Goal: Navigation & Orientation: Find specific page/section

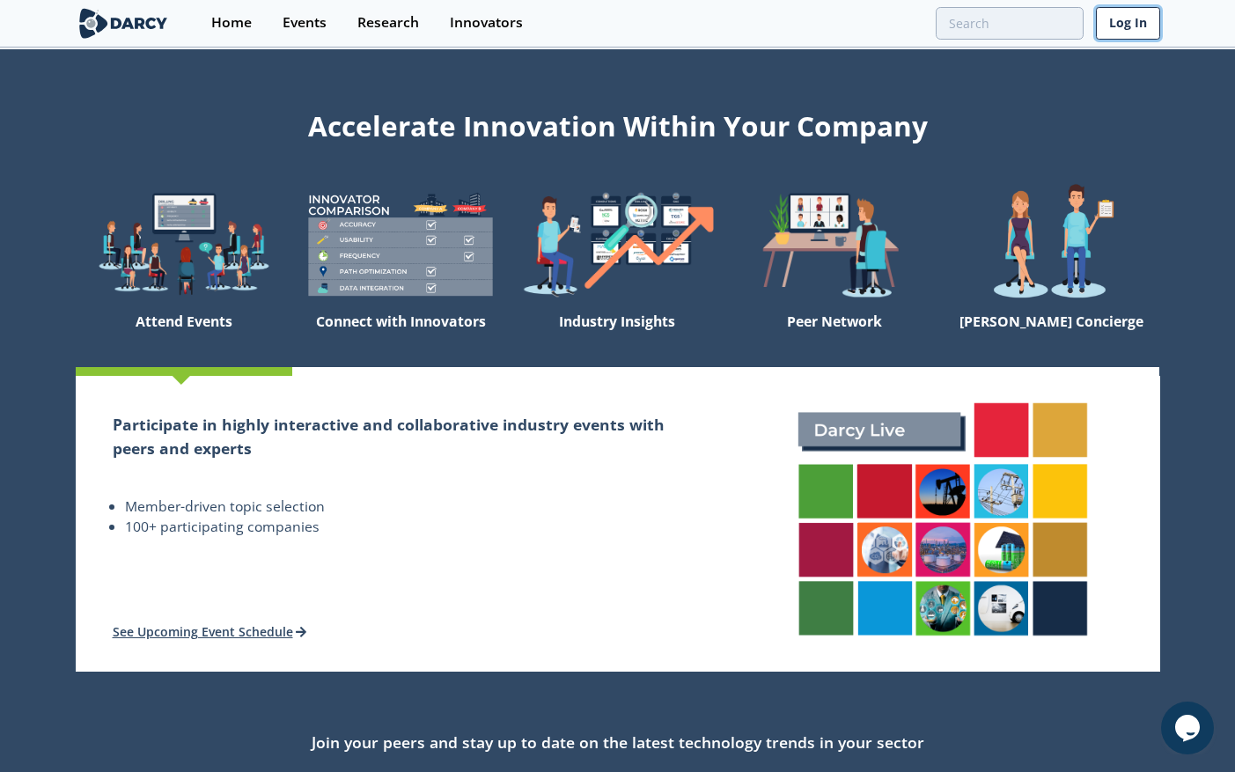
click at [1103, 32] on link "Log In" at bounding box center [1128, 23] width 64 height 33
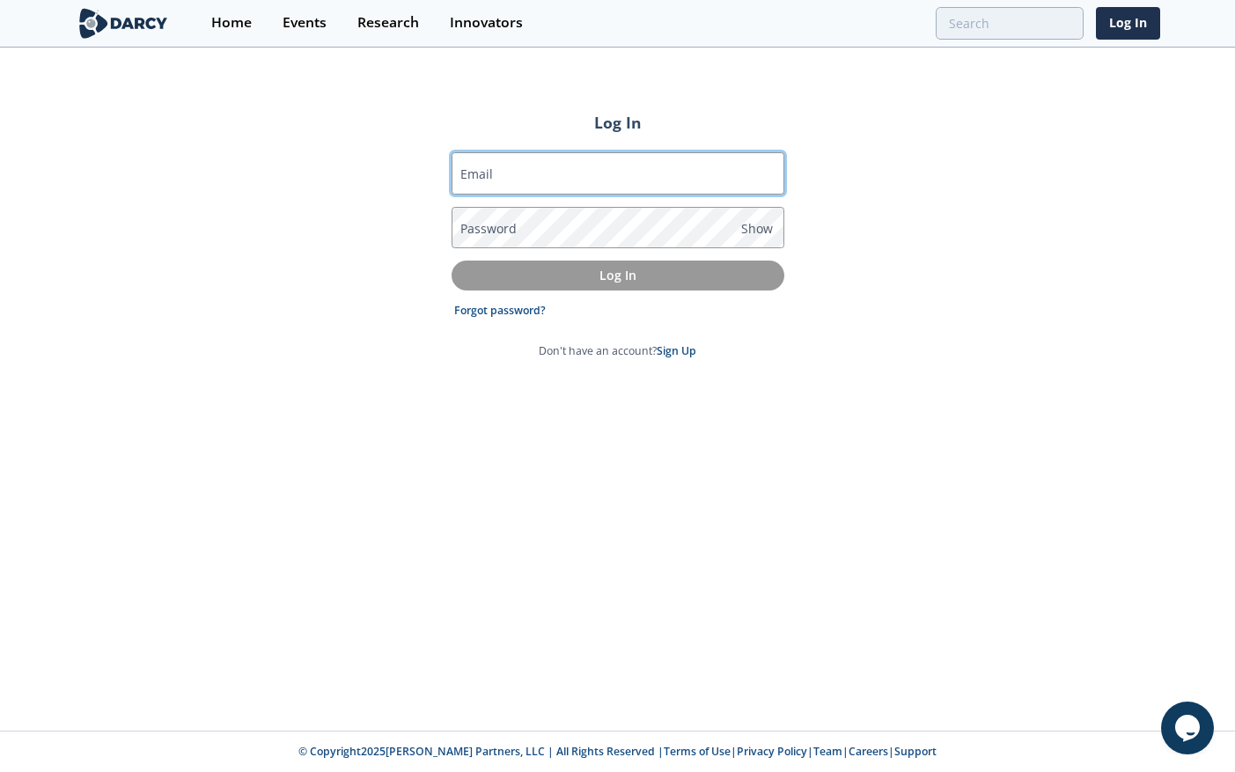
click at [703, 172] on input "Email" at bounding box center [618, 173] width 333 height 42
click at [538, 180] on input "Email" at bounding box center [618, 173] width 333 height 42
type input "[EMAIL_ADDRESS][DOMAIN_NAME]"
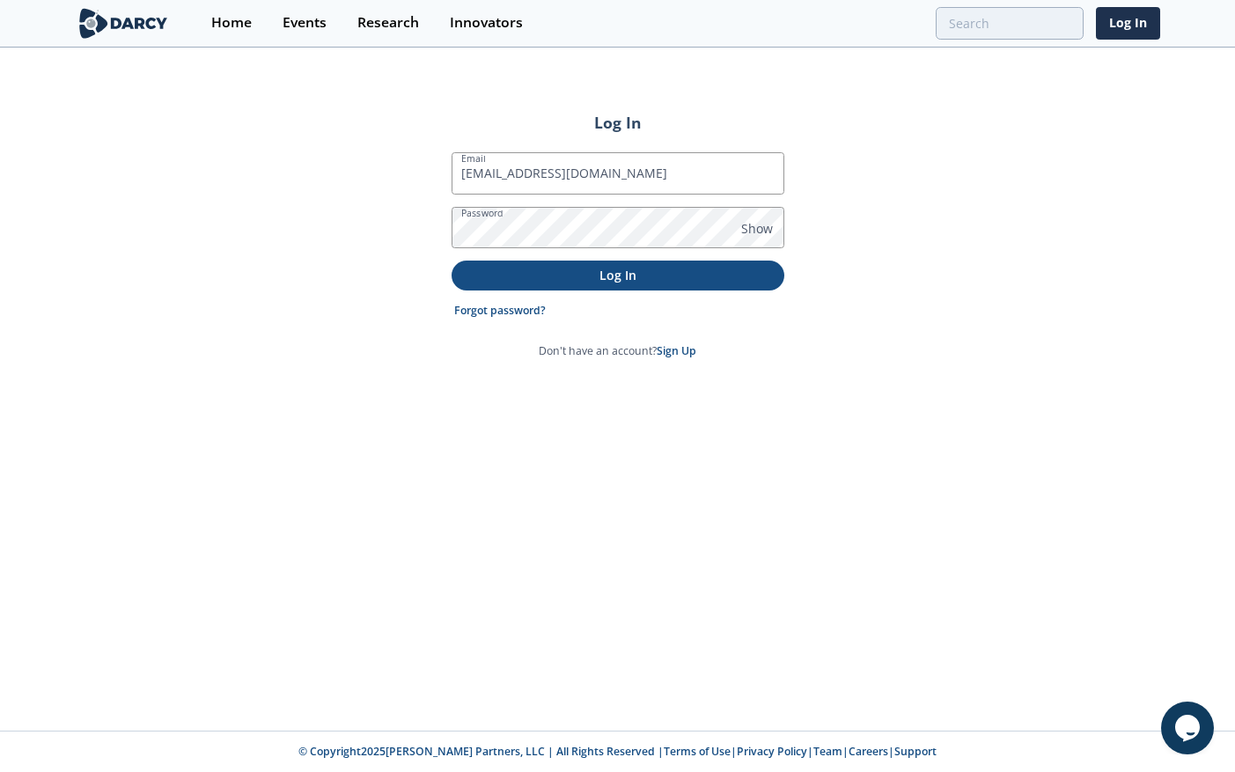
click at [559, 276] on p "Log In" at bounding box center [618, 275] width 308 height 18
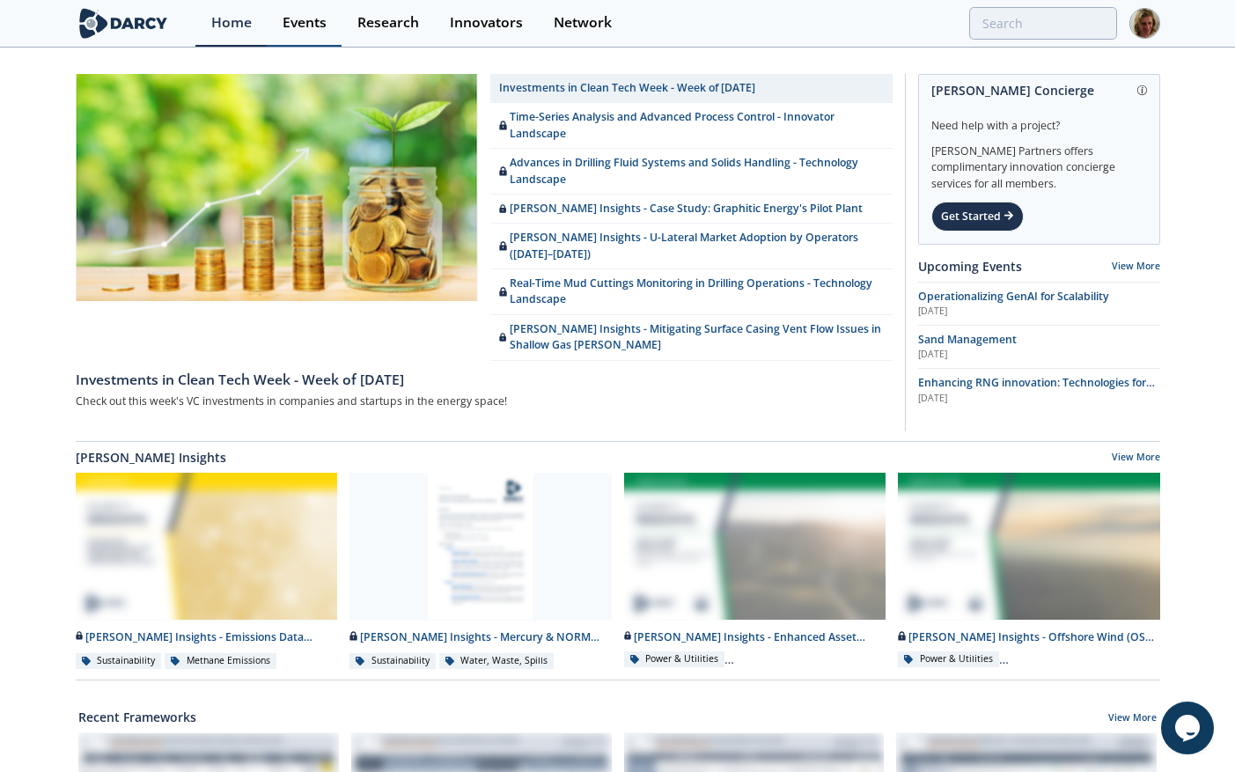
click at [289, 30] on div "Events" at bounding box center [305, 23] width 44 height 14
